Goal: Information Seeking & Learning: Learn about a topic

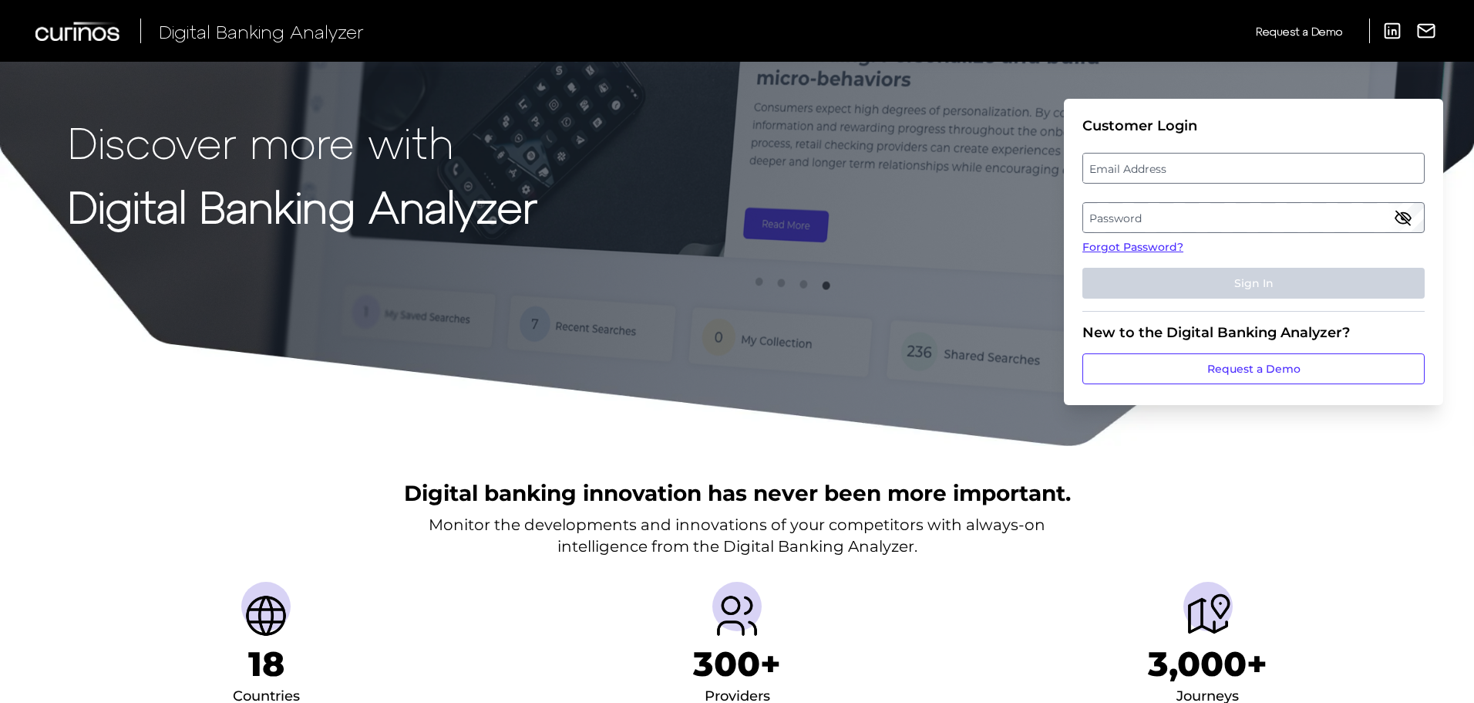
click at [1185, 167] on label "Email Address" at bounding box center [1254, 168] width 340 height 28
click at [1185, 167] on input "email" at bounding box center [1254, 168] width 342 height 31
click at [1185, 167] on input "Email Address" at bounding box center [1254, 168] width 342 height 31
type input "[PERSON_NAME][EMAIL_ADDRESS][PERSON_NAME][DOMAIN_NAME]"
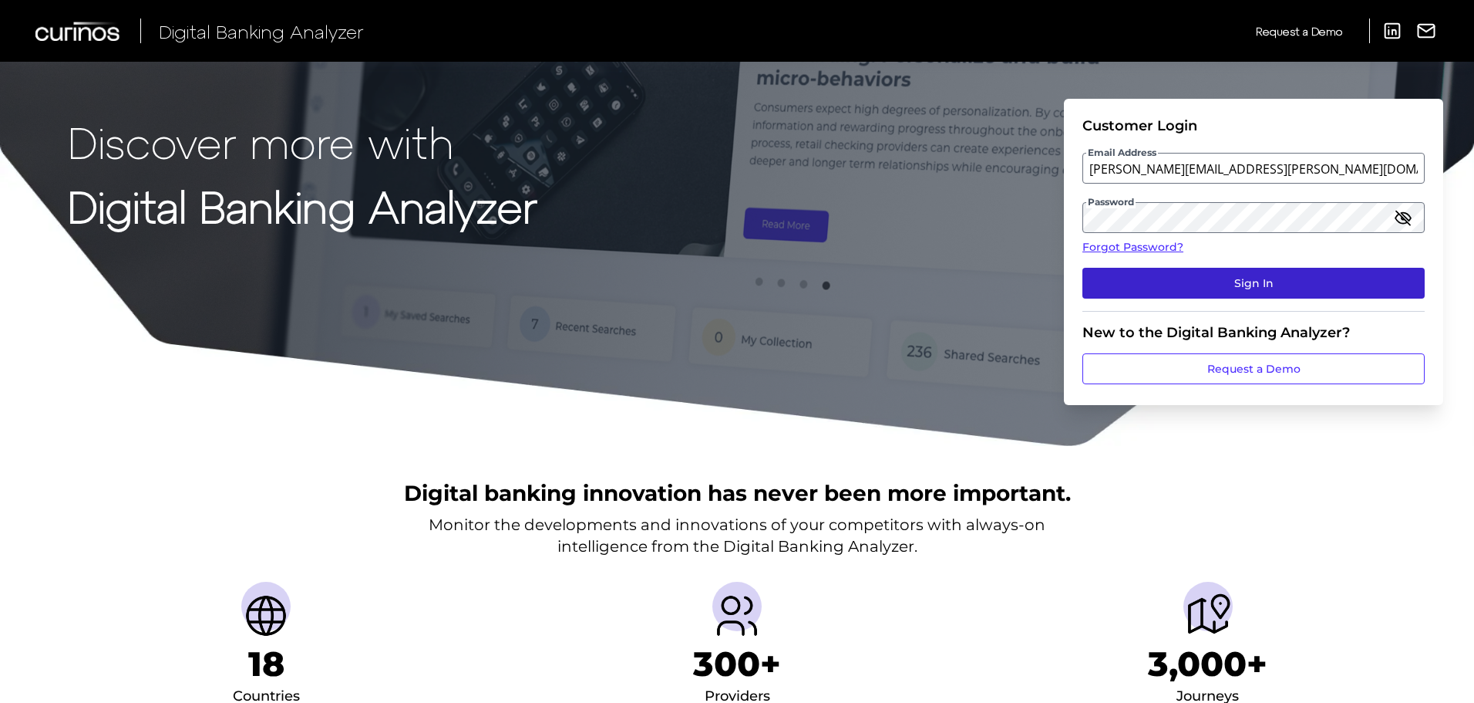
click at [1223, 282] on button "Sign In" at bounding box center [1254, 283] width 342 height 31
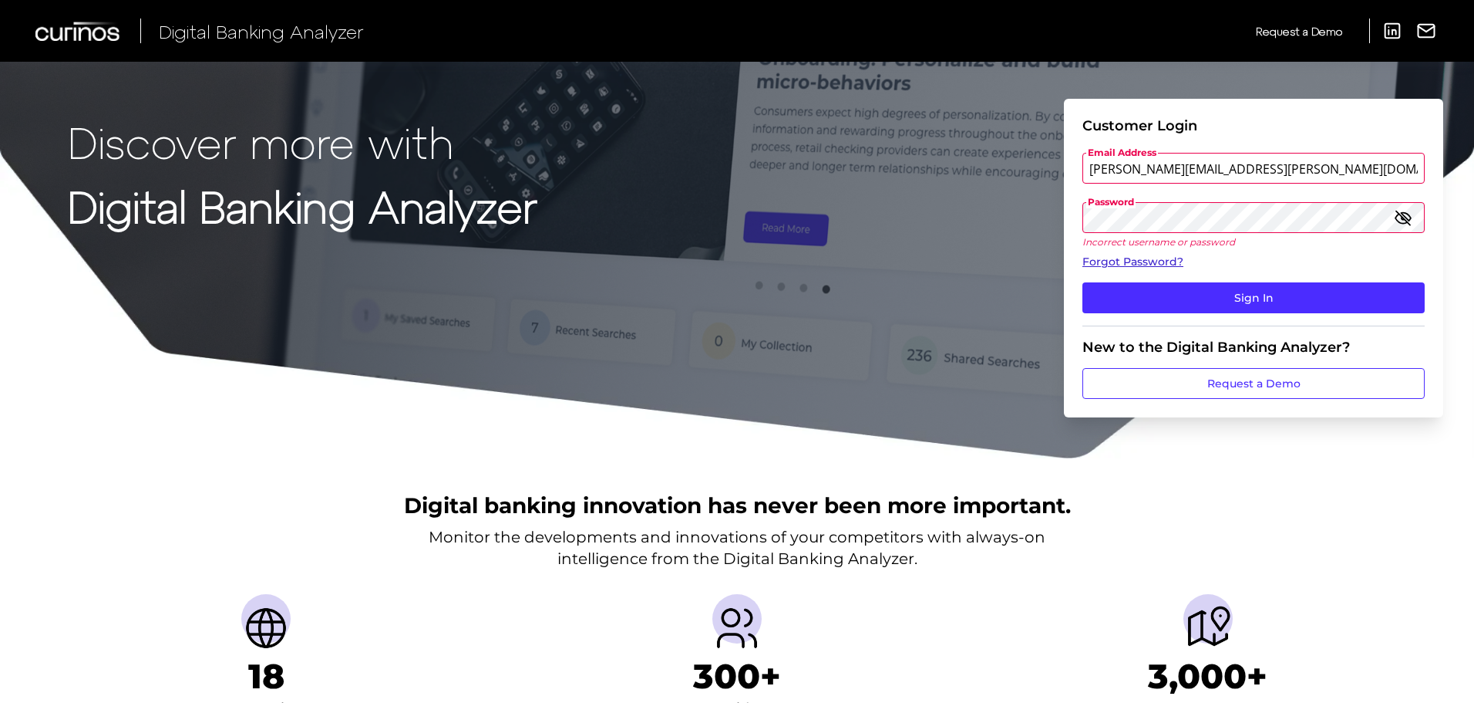
click at [1146, 265] on link "Forgot Password?" at bounding box center [1254, 262] width 342 height 16
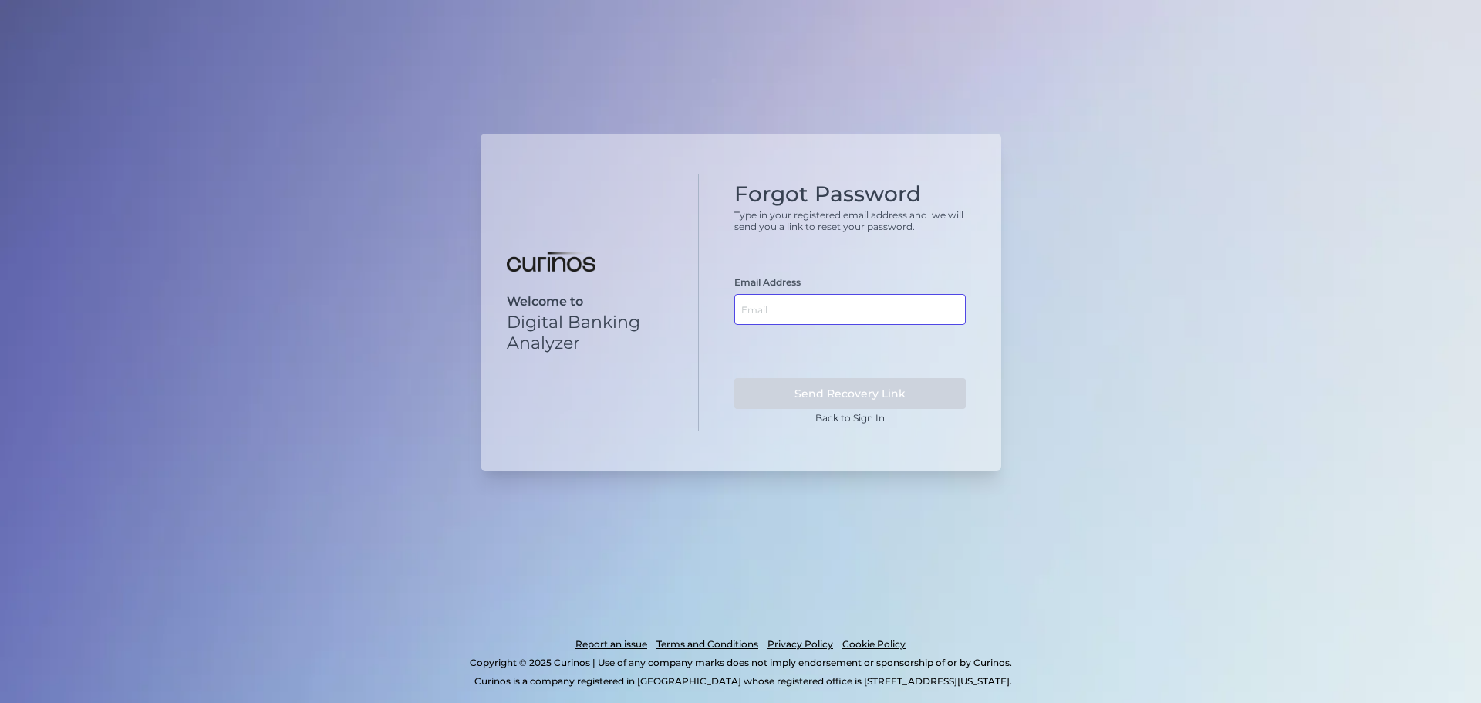
click at [881, 294] on input "text" at bounding box center [849, 309] width 231 height 31
type input "[PERSON_NAME][EMAIL_ADDRESS][PERSON_NAME][DOMAIN_NAME]"
click at [918, 398] on button "Send Recovery Link" at bounding box center [849, 393] width 231 height 31
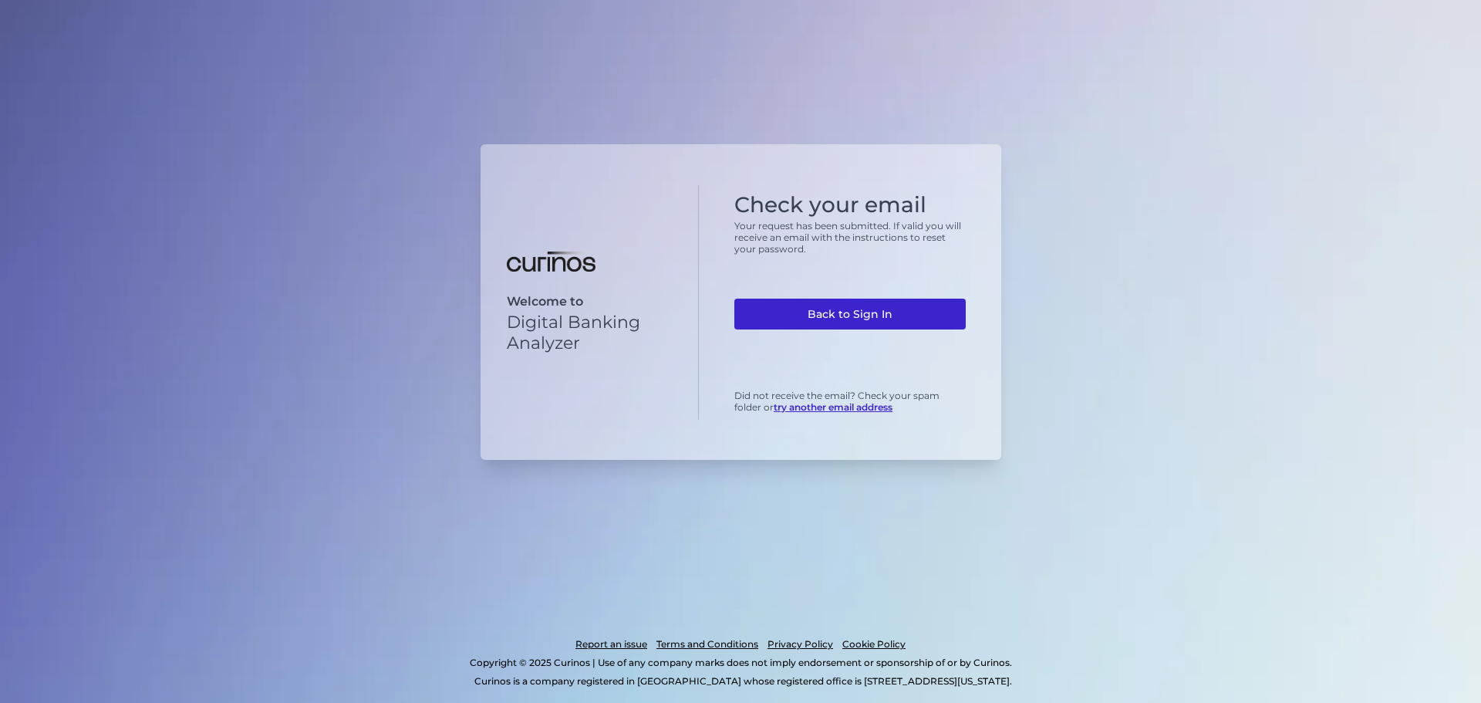
click at [897, 303] on link "Back to Sign In" at bounding box center [849, 313] width 231 height 31
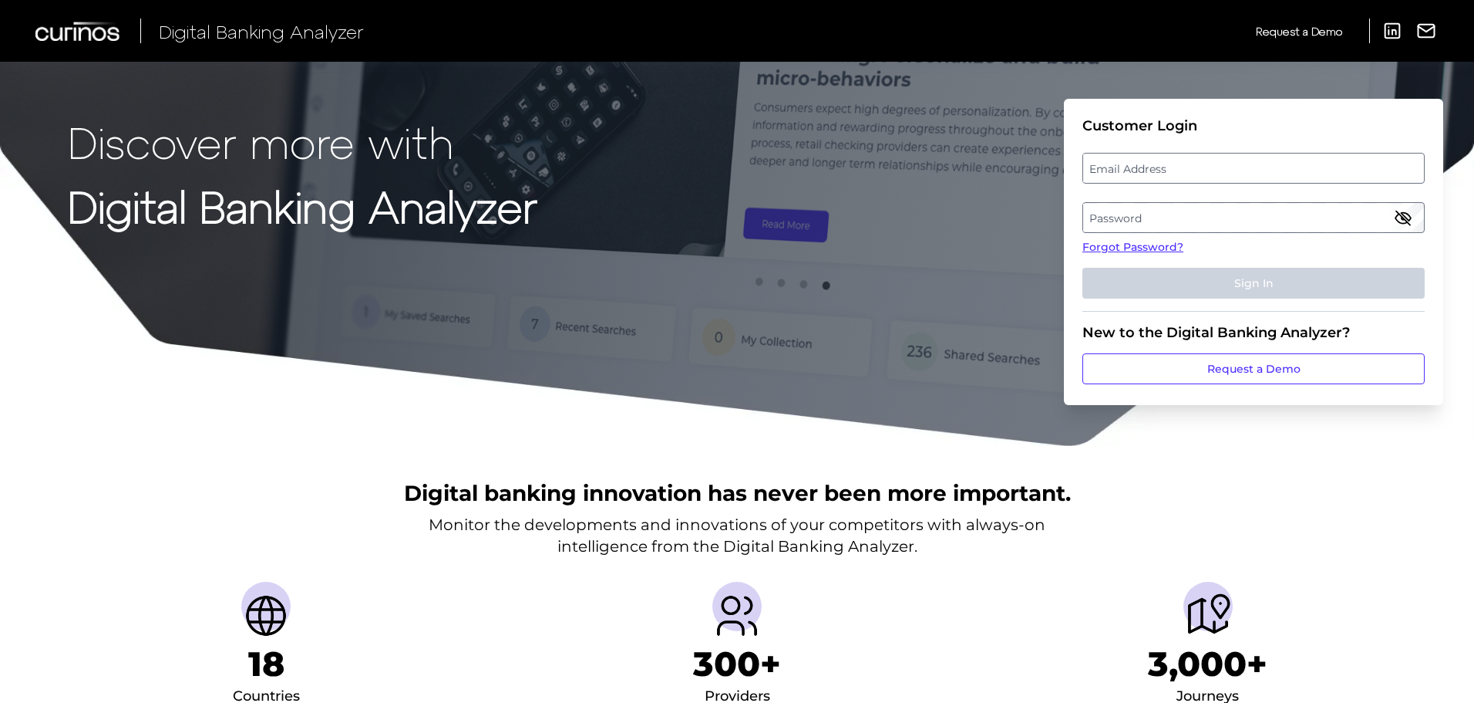
click at [1210, 170] on label "Email Address" at bounding box center [1254, 168] width 340 height 28
click at [1210, 170] on input "email" at bounding box center [1254, 168] width 342 height 31
click at [1210, 170] on input "Email Address" at bounding box center [1254, 168] width 342 height 31
type input "michael.mccaw@informa.com"
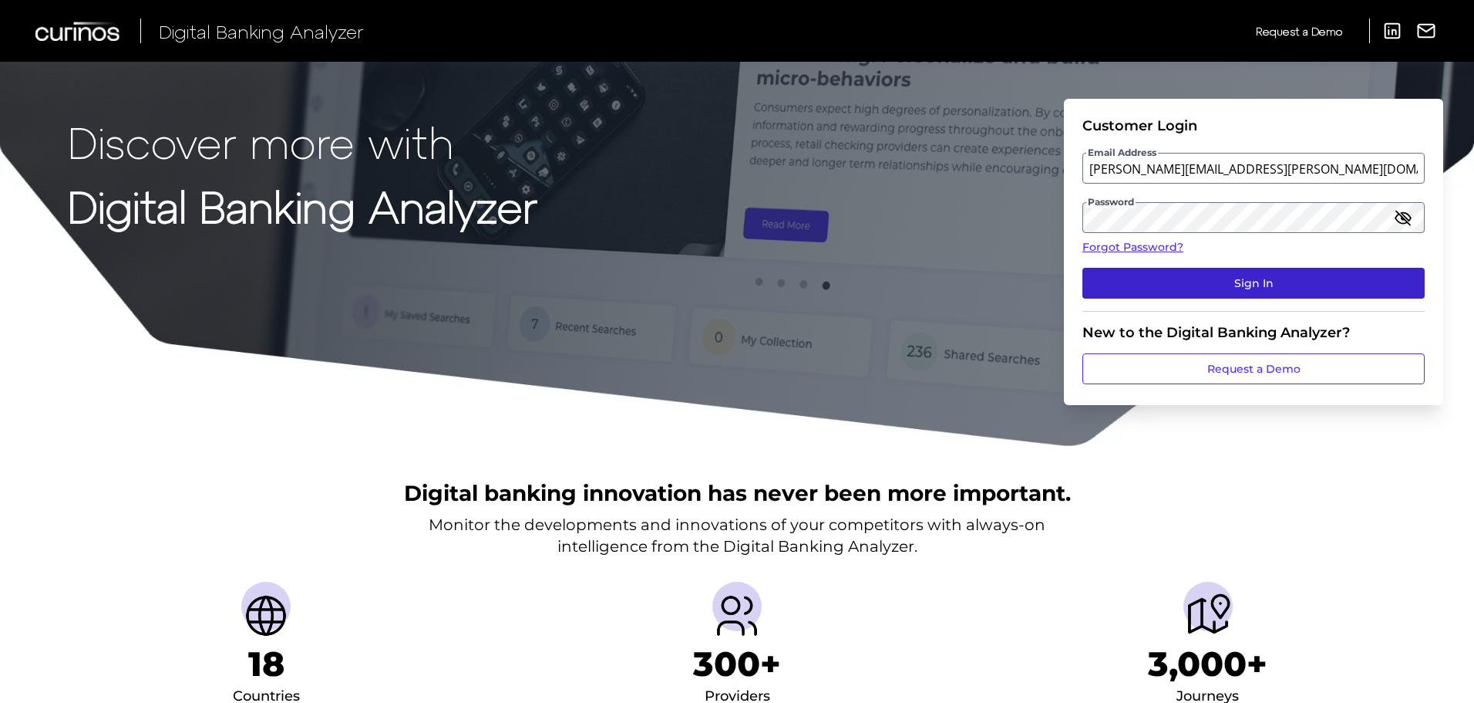
click at [1225, 285] on button "Sign In" at bounding box center [1254, 283] width 342 height 31
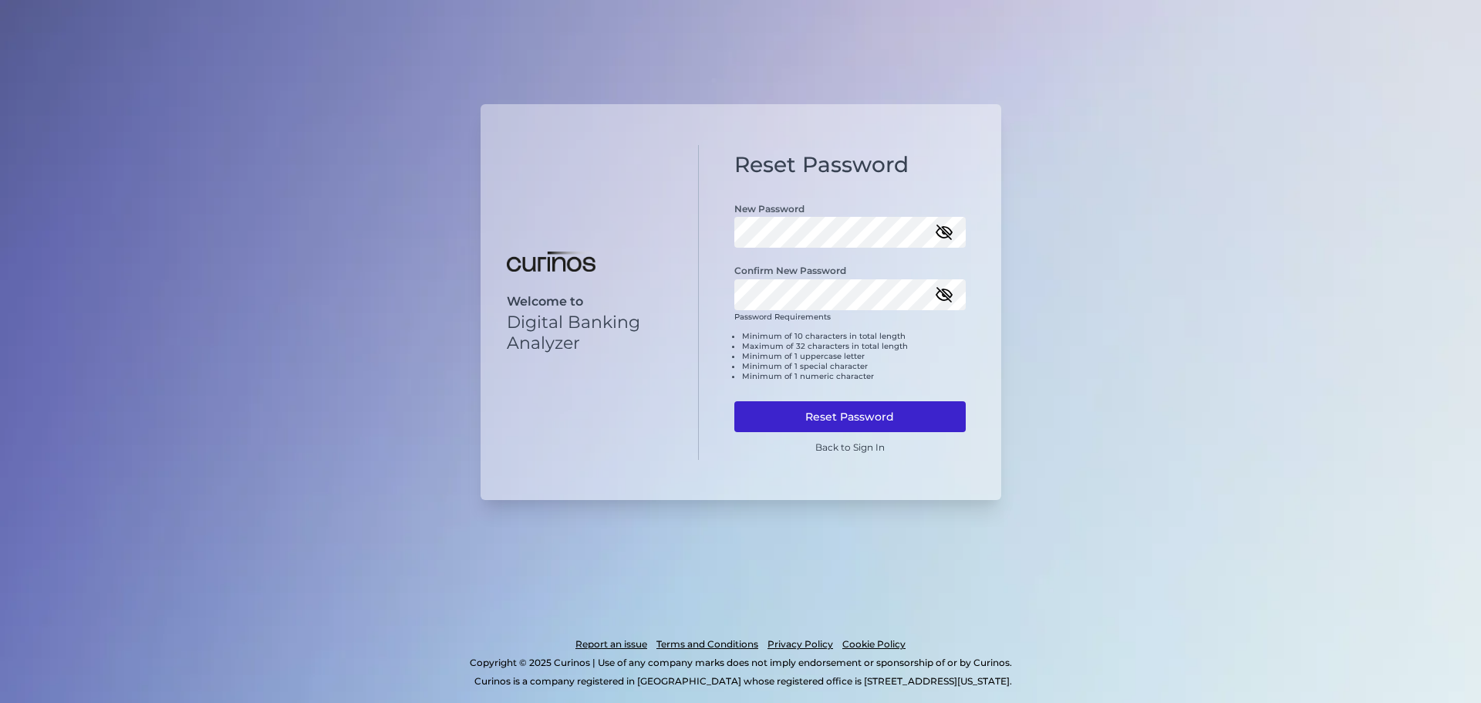
click at [793, 417] on button "Reset Password" at bounding box center [849, 416] width 231 height 31
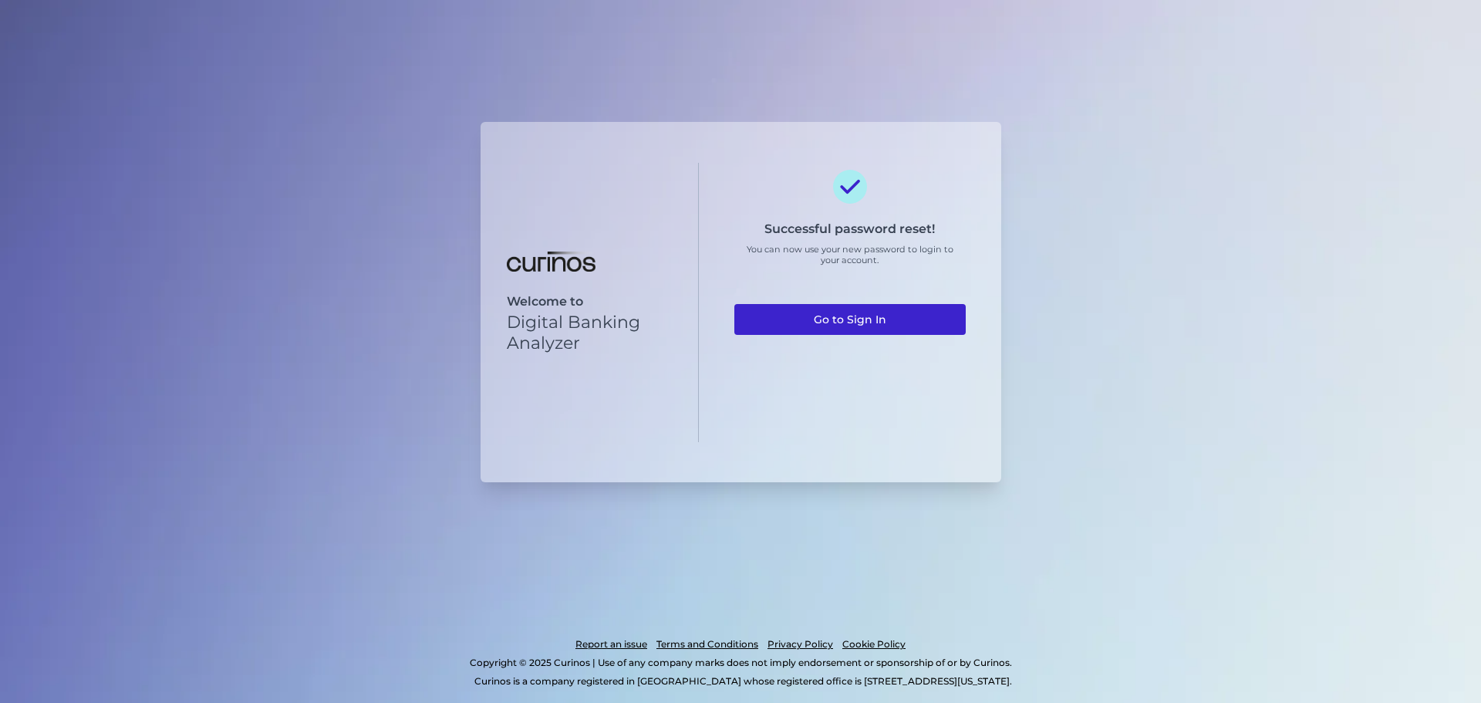
click at [875, 319] on link "Go to Sign In" at bounding box center [849, 319] width 231 height 31
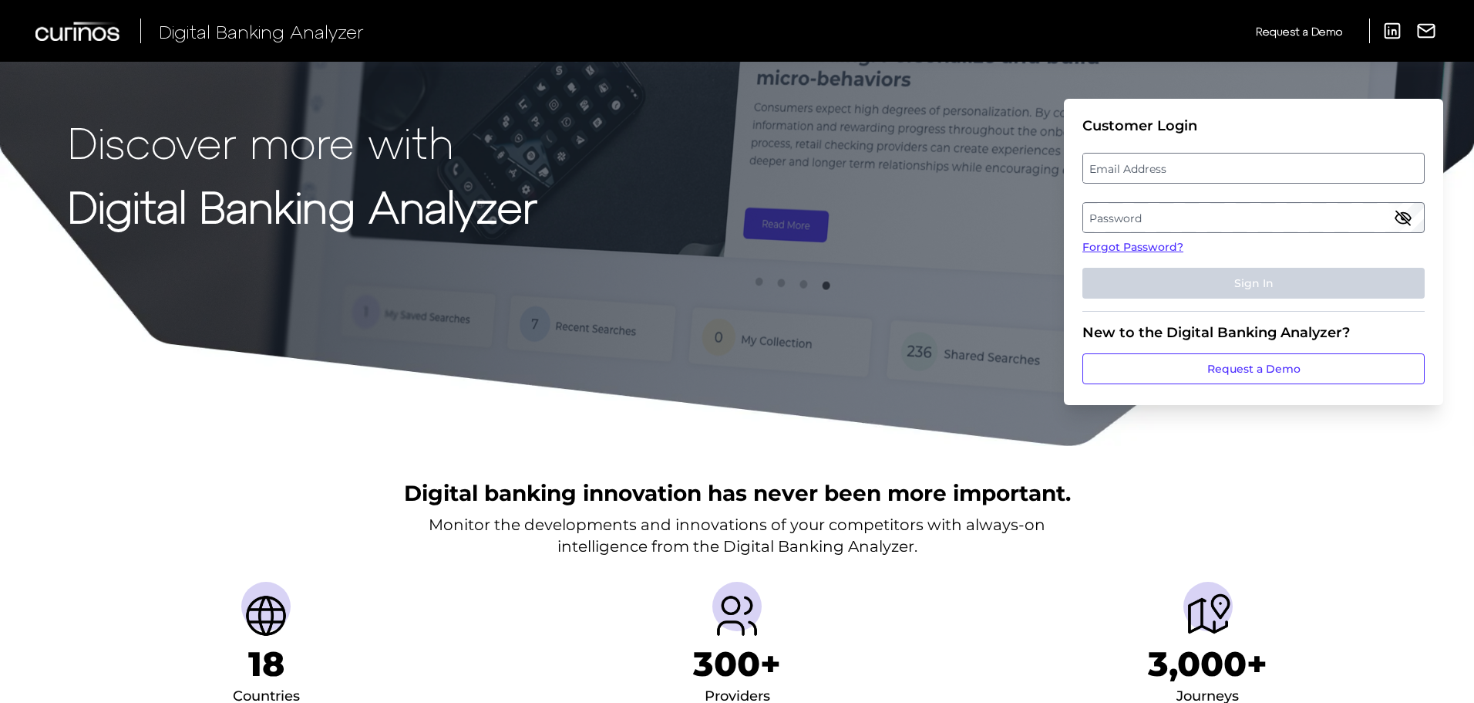
click at [1185, 174] on label "Email Address" at bounding box center [1254, 168] width 340 height 28
click at [1185, 174] on input "email" at bounding box center [1254, 168] width 342 height 31
click at [1185, 174] on input "Email Address" at bounding box center [1254, 168] width 342 height 31
type input "michael.mccaw@curinos.com"
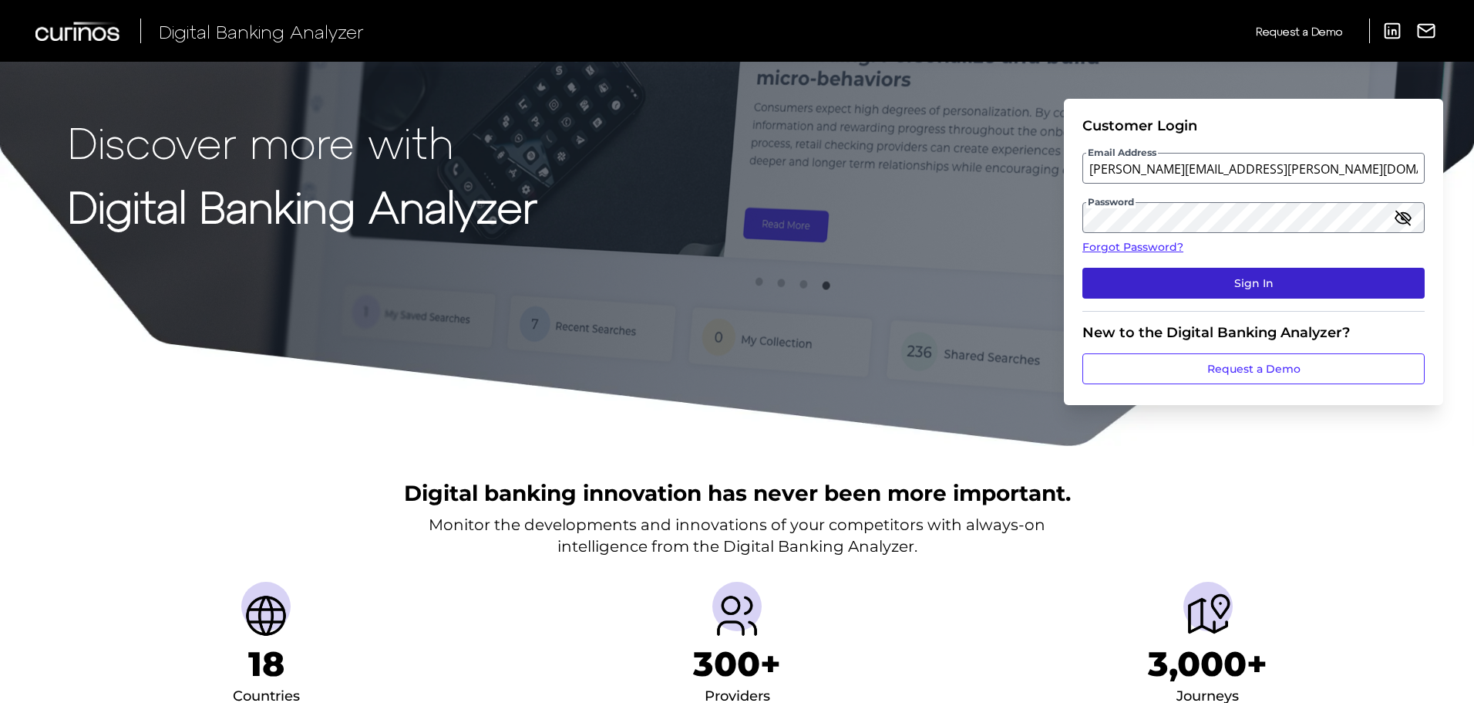
click at [1225, 278] on button "Sign In" at bounding box center [1254, 283] width 342 height 31
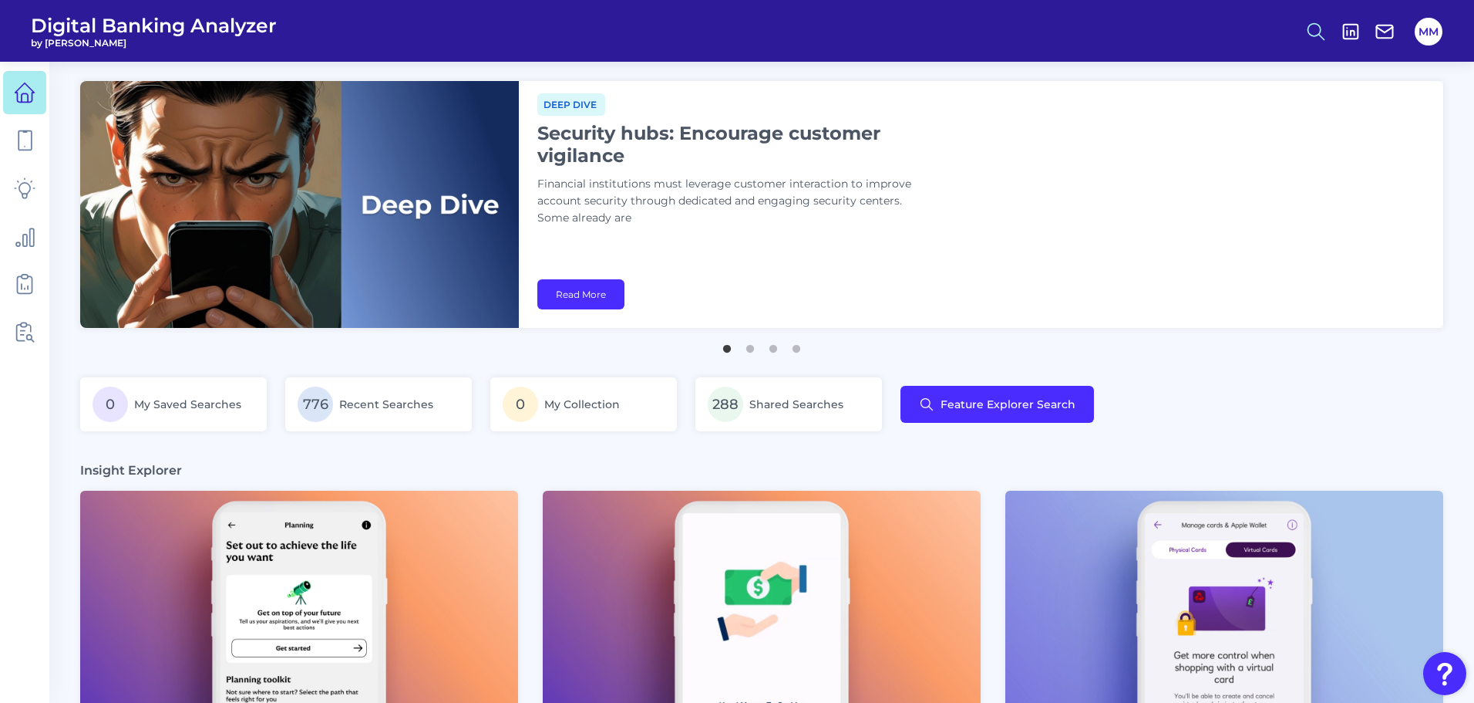
click at [1315, 29] on icon at bounding box center [1317, 32] width 22 height 22
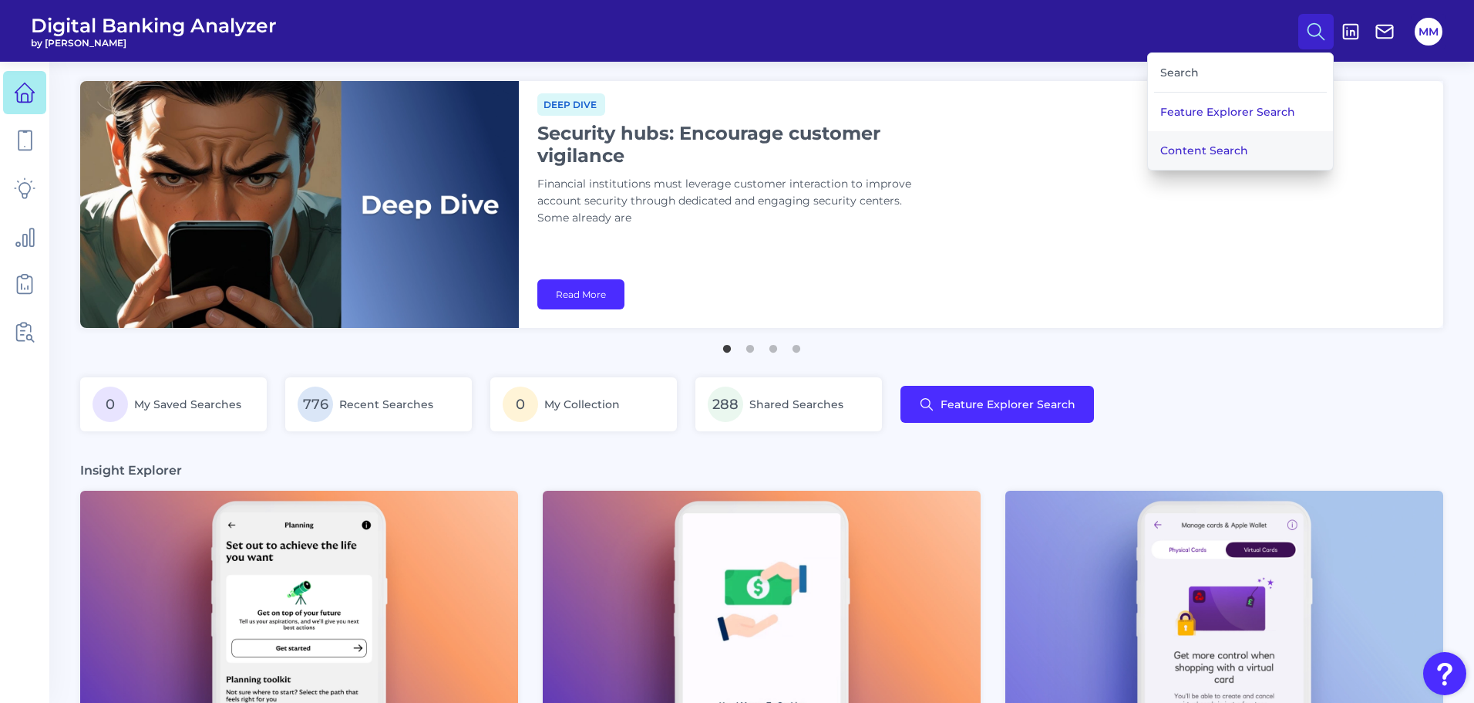
click at [1230, 147] on button "Content Search" at bounding box center [1240, 150] width 185 height 39
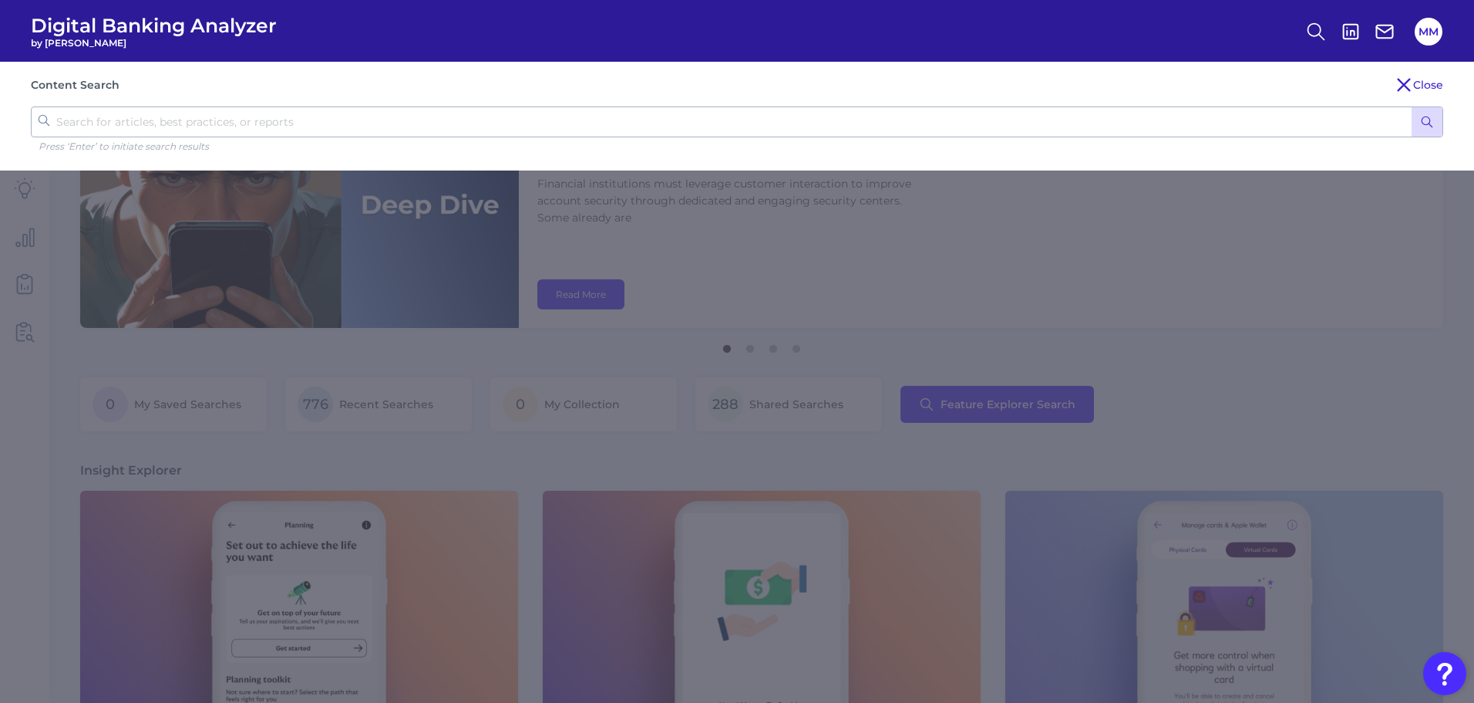
click at [1164, 130] on input "text" at bounding box center [737, 121] width 1413 height 31
paste input "Banks help users fight climate change"
type input "Banks help users fight climate change"
click at [1426, 114] on button "submit" at bounding box center [1427, 121] width 31 height 29
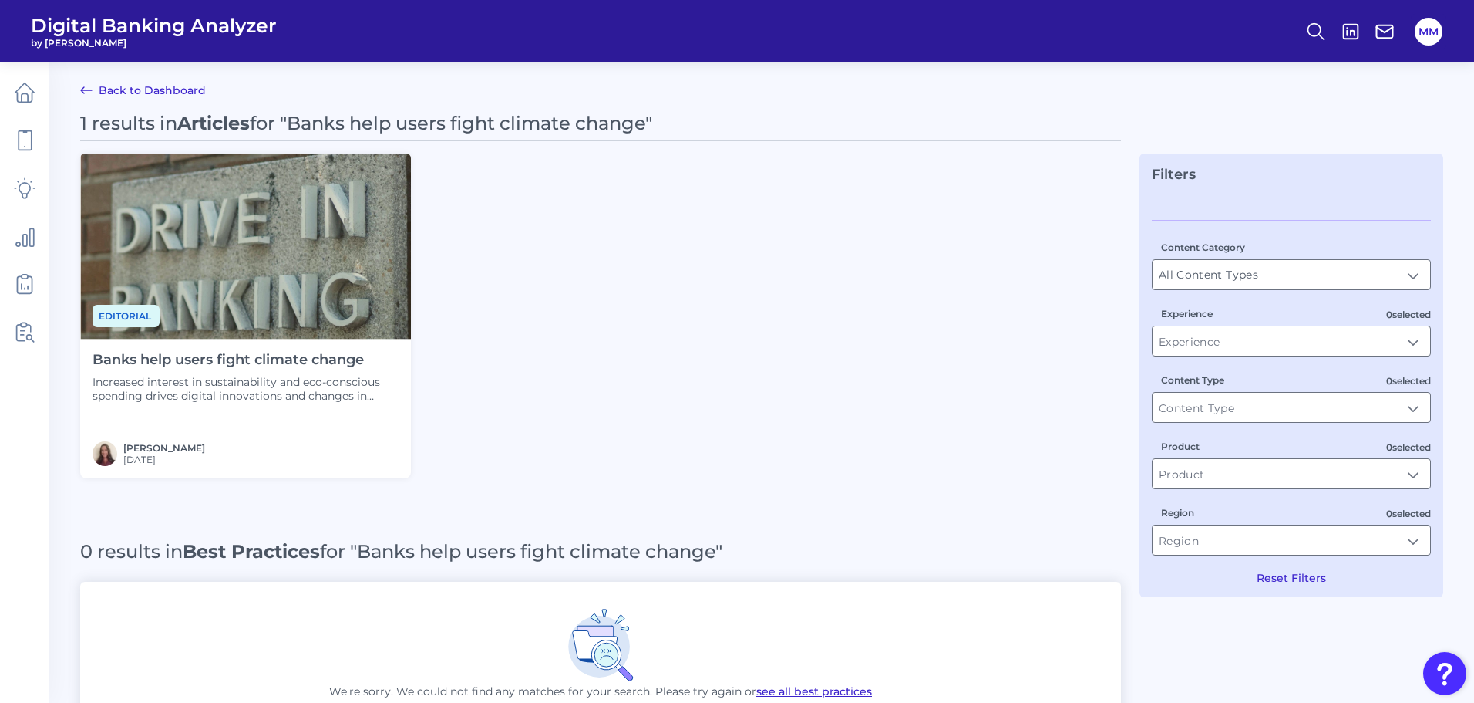
click at [335, 368] on h4 "Banks help users fight climate change" at bounding box center [246, 360] width 306 height 17
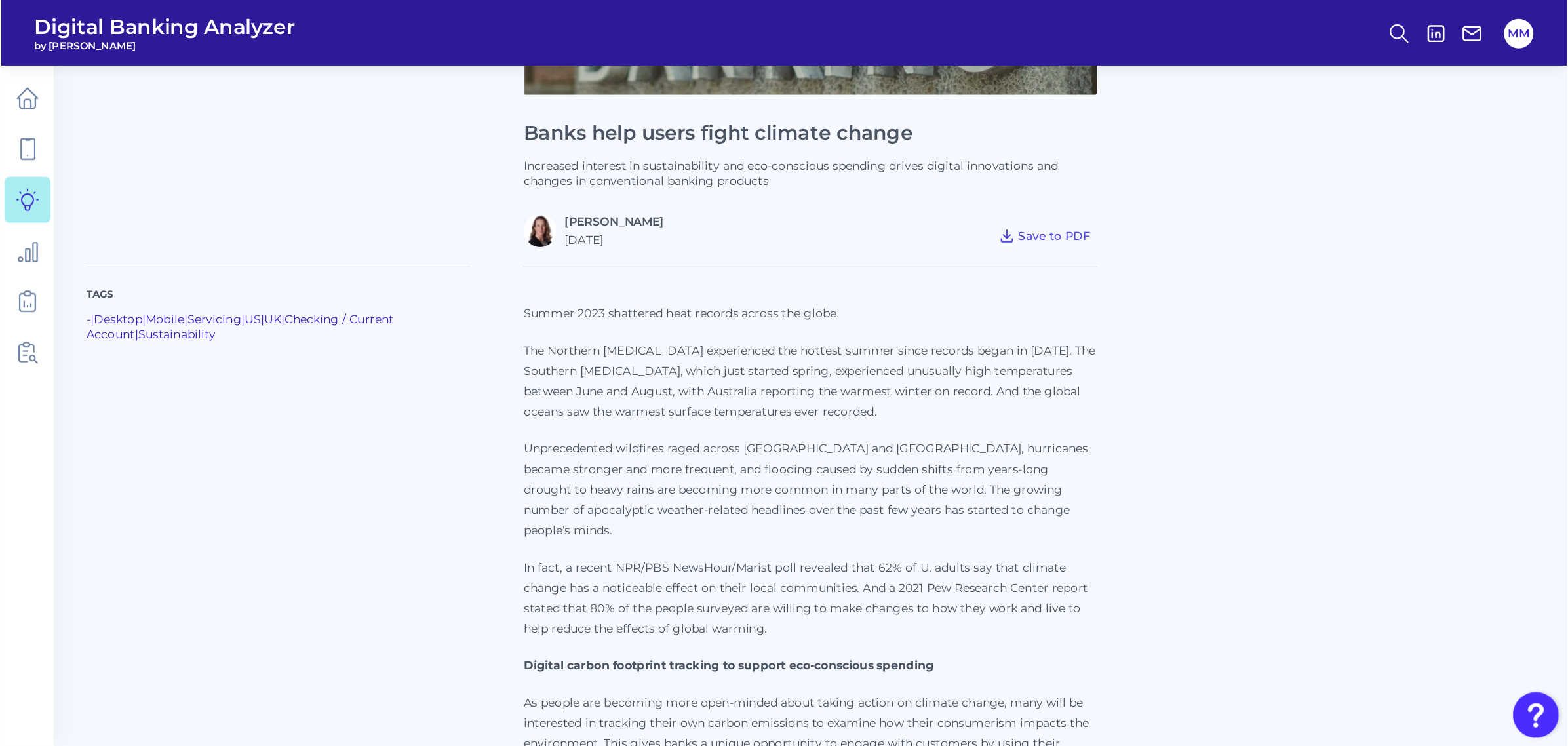
scroll to position [282, 0]
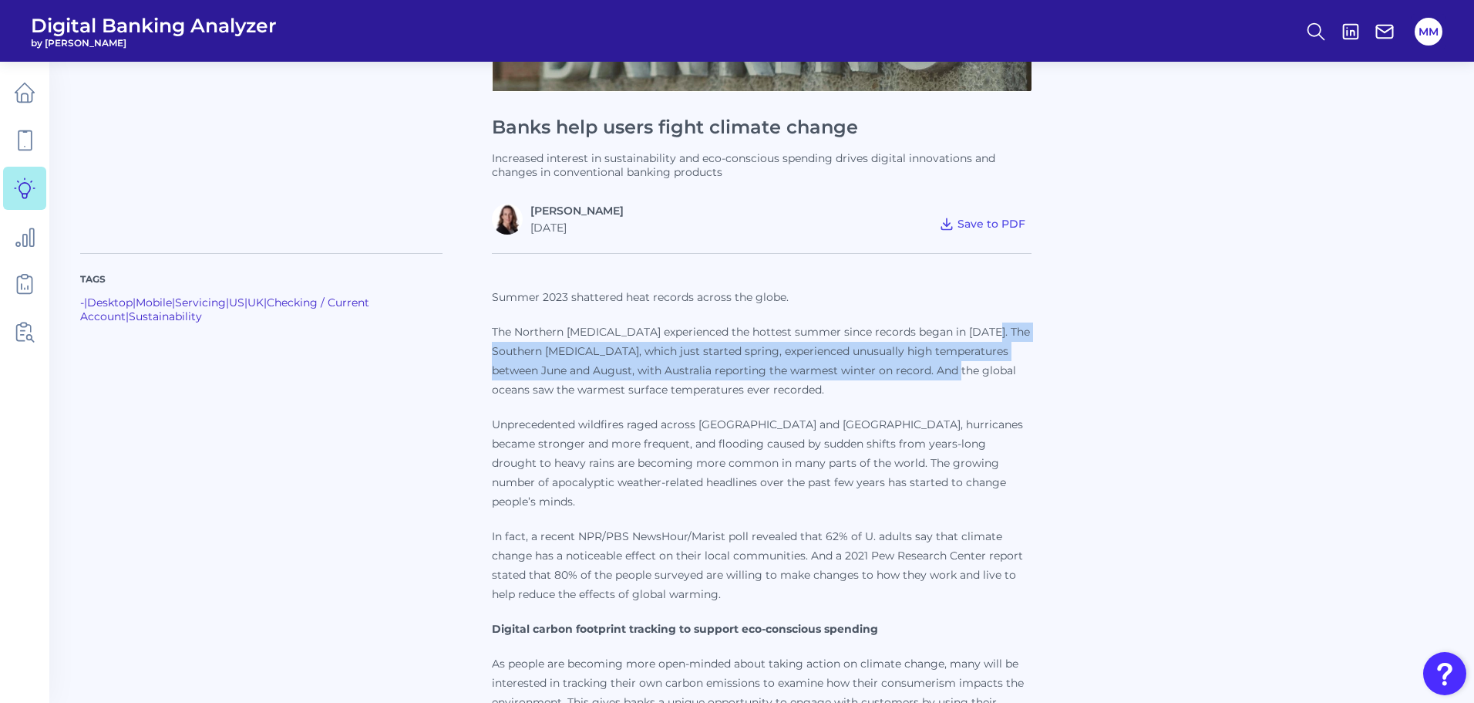
drag, startPoint x: 1235, startPoint y: 324, endPoint x: 1224, endPoint y: 384, distance: 61.3
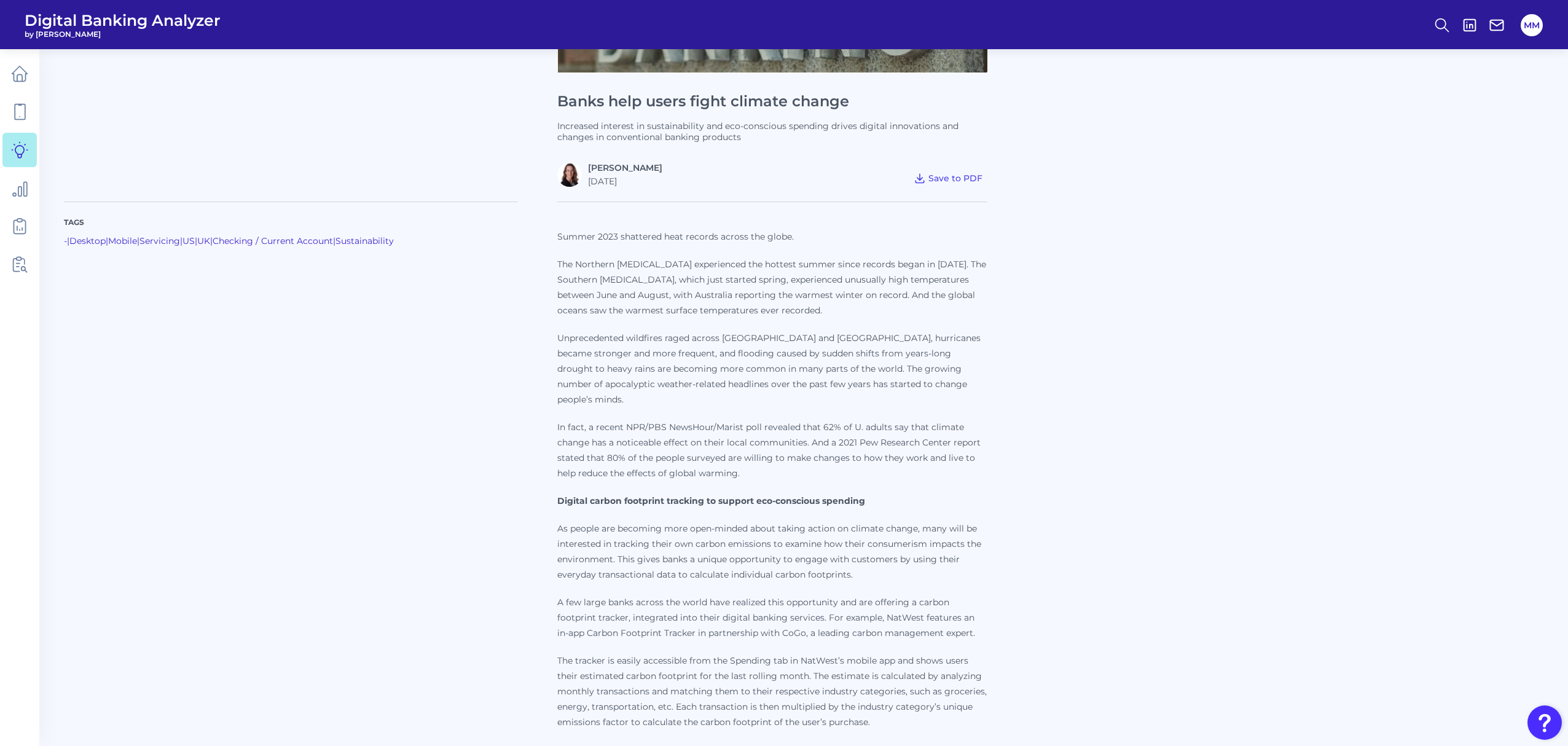
drag, startPoint x: 1121, startPoint y: 2, endPoint x: 1154, endPoint y: 284, distance: 283.9
click at [18, 70] on icon at bounding box center [20, 74] width 18 height 18
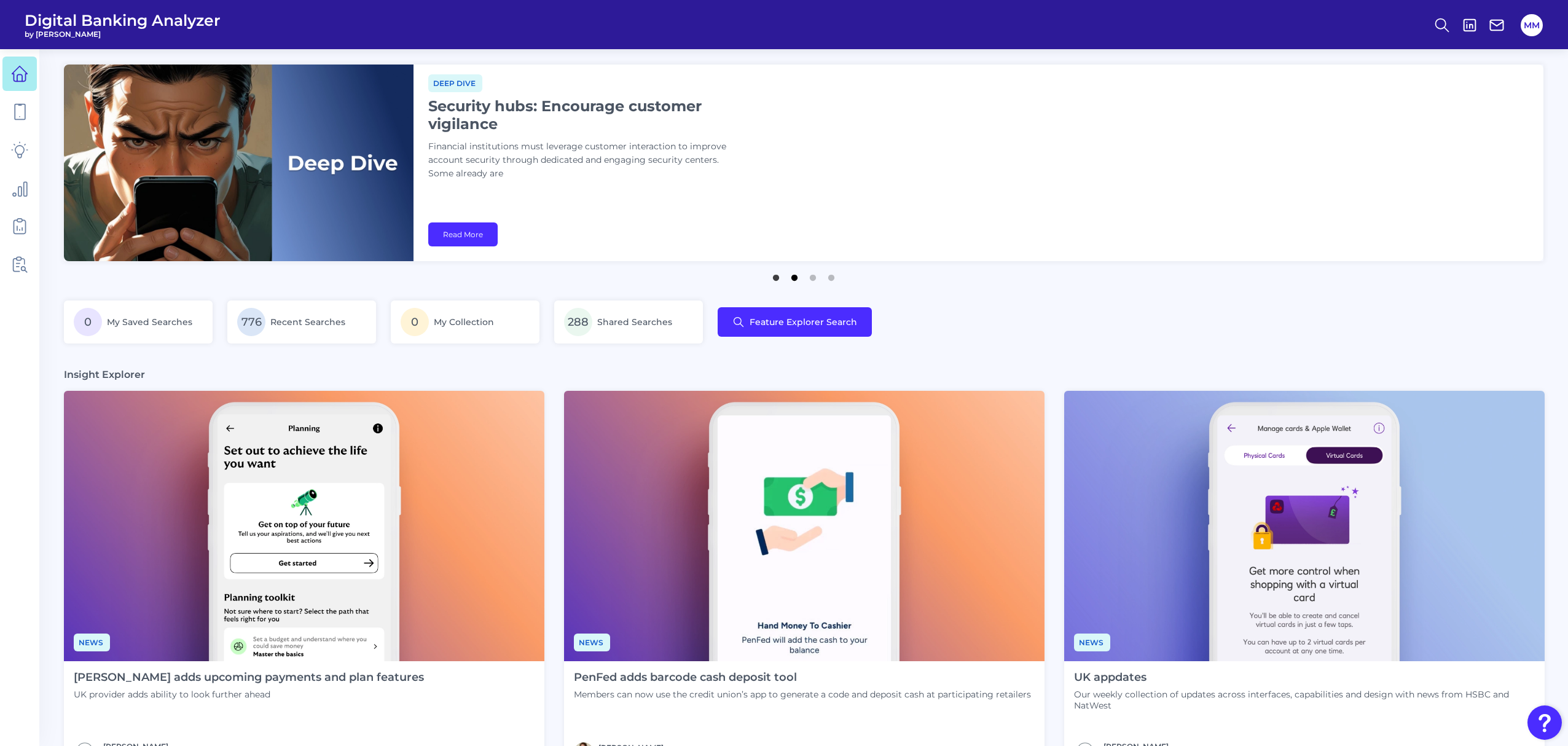
click at [793, 281] on button "2" at bounding box center [794, 274] width 12 height 12
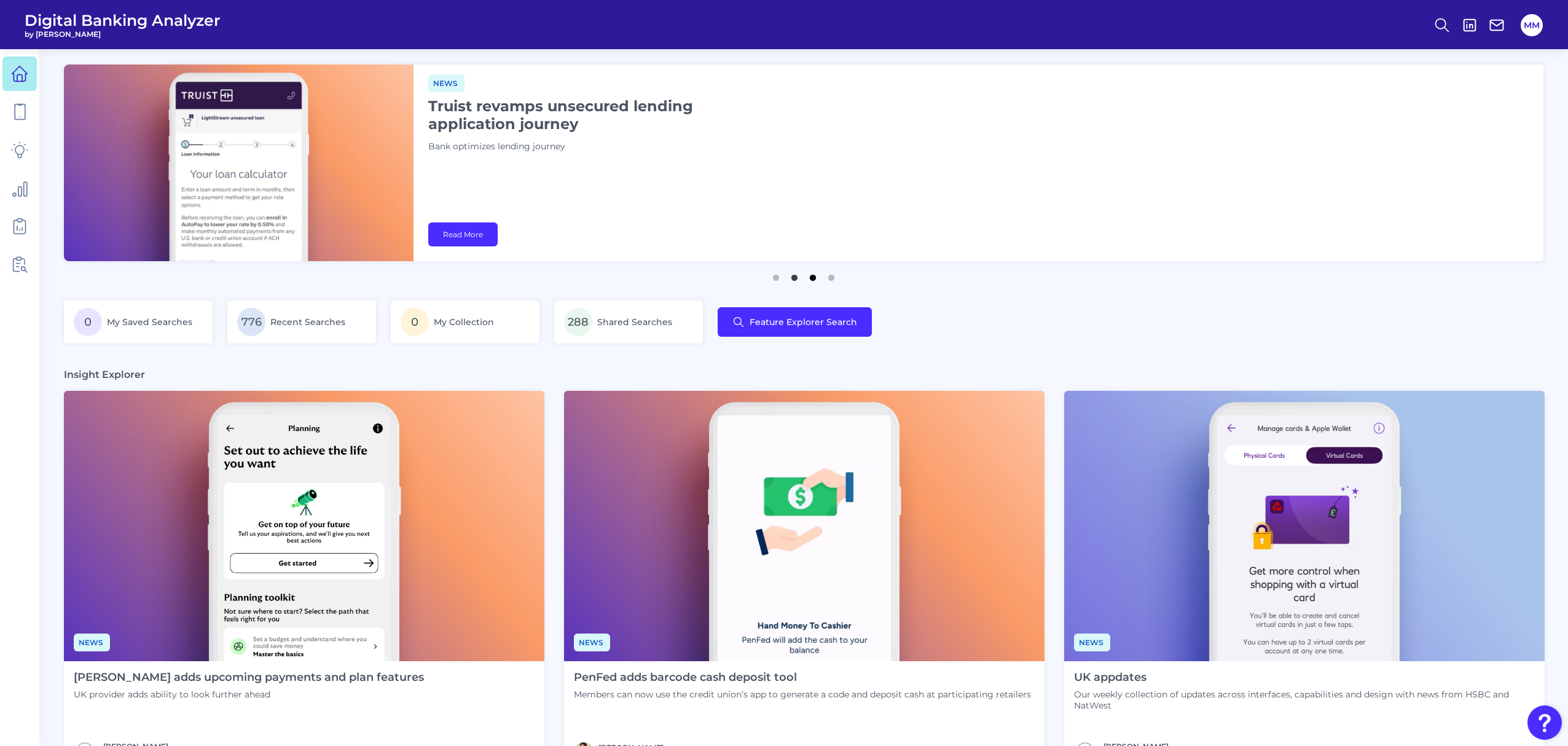
click at [817, 281] on button "3" at bounding box center [813, 274] width 12 height 12
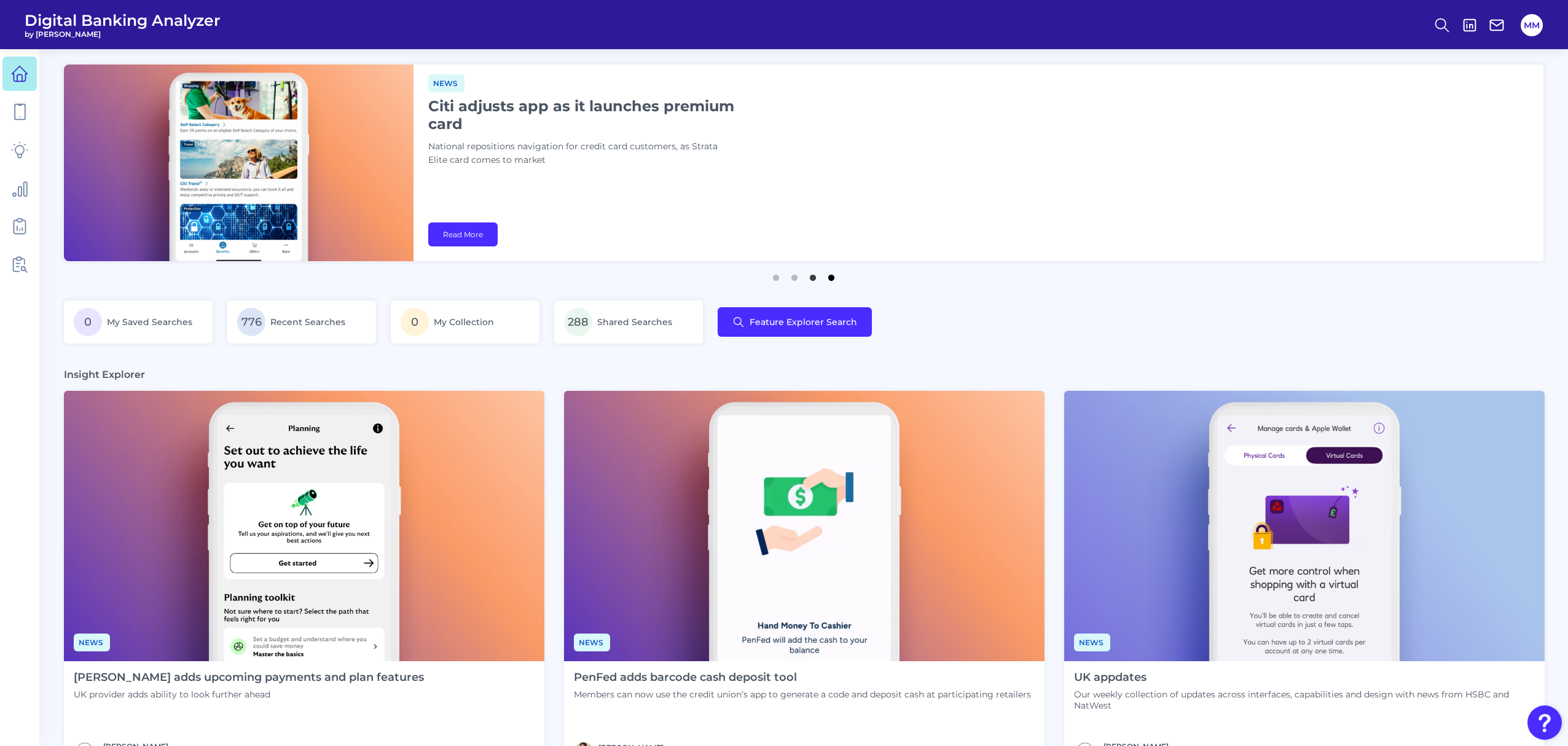
click at [834, 278] on button "4" at bounding box center [831, 274] width 12 height 12
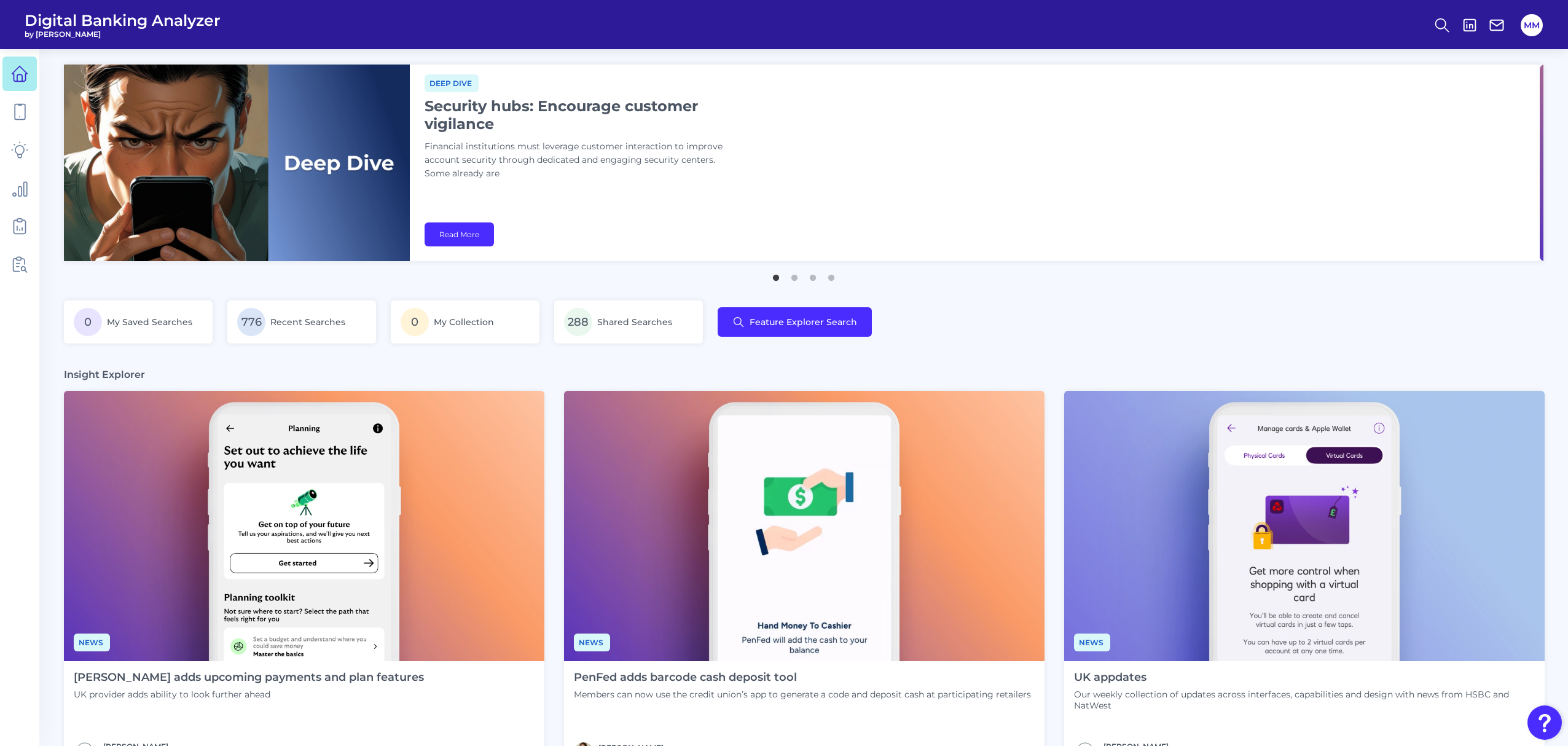
drag, startPoint x: 1358, startPoint y: 116, endPoint x: 1309, endPoint y: 99, distance: 51.9
click at [1179, 99] on div "Deep dive Security hubs: Encourage customer vigilance Financial institutions mu…" at bounding box center [974, 163] width 1130 height 197
